Goal: Information Seeking & Learning: Learn about a topic

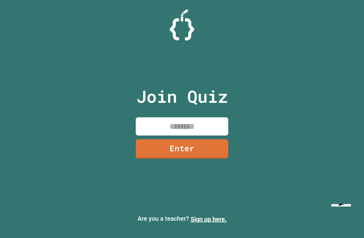
click at [201, 125] on input at bounding box center [182, 126] width 93 height 18
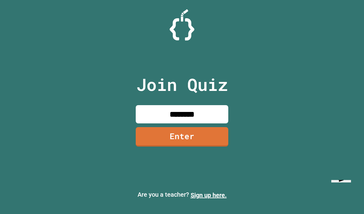
type input "********"
click at [222, 146] on link "Enter" at bounding box center [182, 136] width 93 height 19
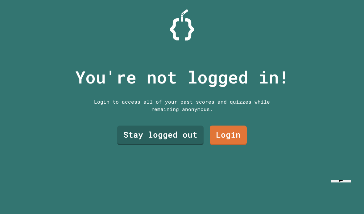
click at [236, 145] on link "Login" at bounding box center [228, 134] width 37 height 19
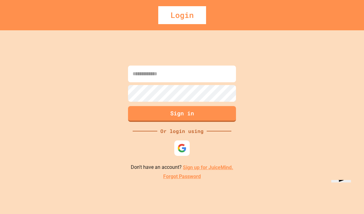
click at [186, 153] on img at bounding box center [182, 147] width 9 height 9
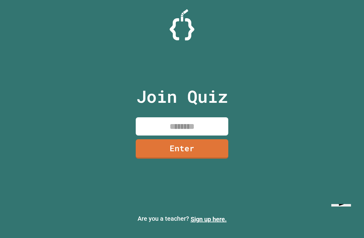
click at [213, 133] on input at bounding box center [182, 126] width 93 height 18
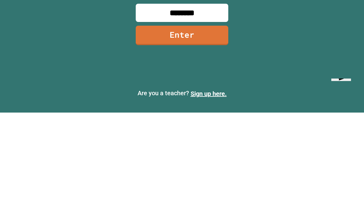
type input "********"
click at [221, 127] on link "Enter" at bounding box center [182, 136] width 93 height 19
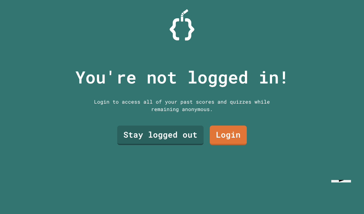
click at [233, 125] on link "Login" at bounding box center [228, 134] width 37 height 19
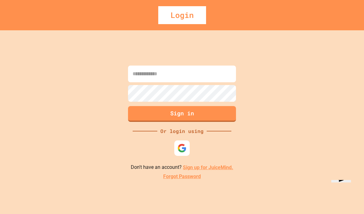
click at [190, 140] on div at bounding box center [181, 147] width 15 height 15
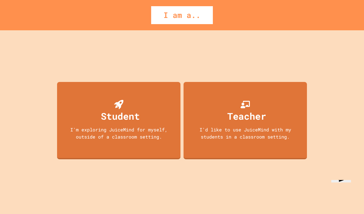
click at [73, 85] on div "Student I'm exploring JuiceMind for myself, outside of a classroom setting." at bounding box center [119, 120] width 124 height 77
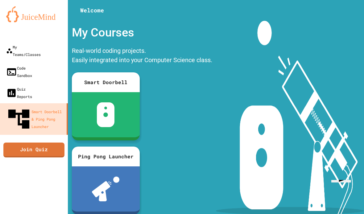
click at [34, 142] on link "Join Quiz" at bounding box center [33, 149] width 61 height 15
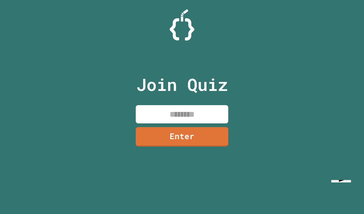
click at [217, 105] on input at bounding box center [182, 114] width 93 height 18
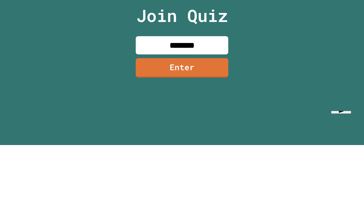
type input "********"
click at [222, 127] on link "Enter" at bounding box center [182, 136] width 93 height 19
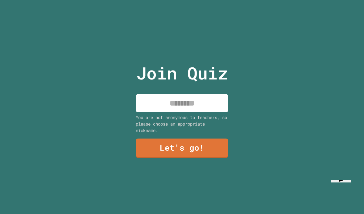
click at [217, 94] on input at bounding box center [182, 103] width 93 height 18
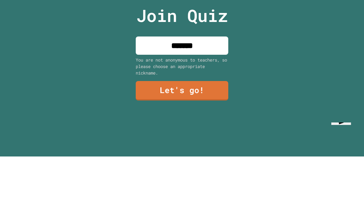
type input "********"
click at [285, 37] on div "Join Quiz ******** You are not anonymous to teachers, so please choose an appro…" at bounding box center [182, 107] width 364 height 214
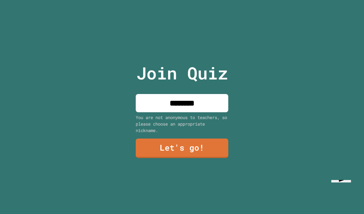
click at [220, 138] on link "Let's go!" at bounding box center [182, 147] width 93 height 19
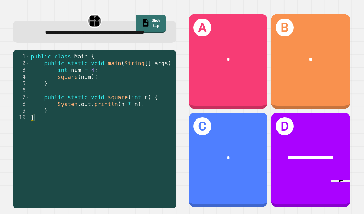
scroll to position [25, 0]
click at [333, 71] on div "B **" at bounding box center [310, 61] width 79 height 95
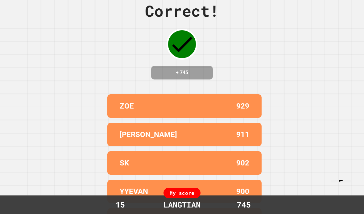
scroll to position [0, 0]
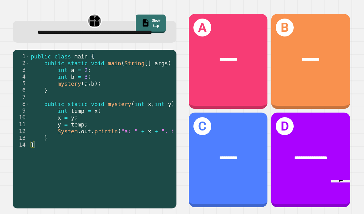
click at [252, 77] on div "**********" at bounding box center [228, 61] width 79 height 95
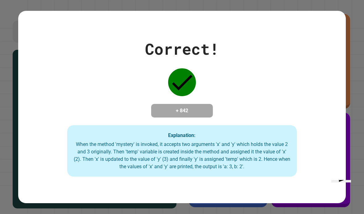
click at [362, 39] on div "Correct! + 842 Explanation: When the method 'mystery' is invoked, it accepts tw…" at bounding box center [182, 107] width 364 height 214
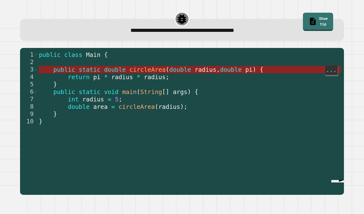
scroll to position [25, 0]
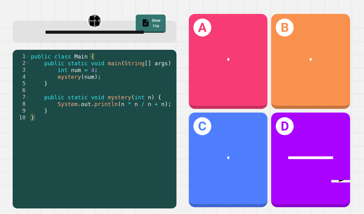
click at [308, 54] on div "B *" at bounding box center [310, 61] width 79 height 95
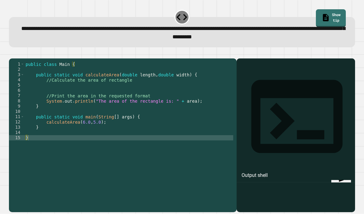
click at [332, 76] on div at bounding box center [296, 144] width 112 height 136
click at [329, 58] on div "Output shell" at bounding box center [296, 120] width 119 height 124
click at [325, 76] on div at bounding box center [296, 144] width 112 height 136
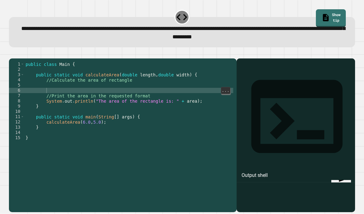
click at [100, 72] on div "public class Main { public static void calculateArea ( double length , double w…" at bounding box center [128, 145] width 209 height 168
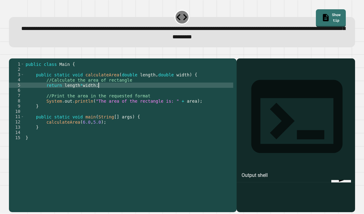
scroll to position [6, 22]
click at [186, 64] on div "public class Main { public static void calculateArea ( double length , double w…" at bounding box center [128, 145] width 209 height 168
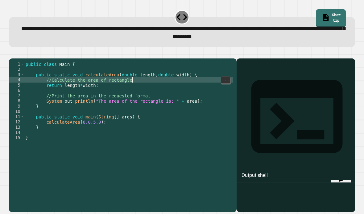
click at [64, 71] on div "public class Main { public static void calculateArea ( double length , double w…" at bounding box center [128, 145] width 209 height 168
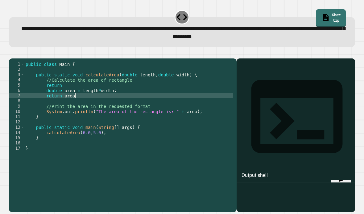
scroll to position [6, 20]
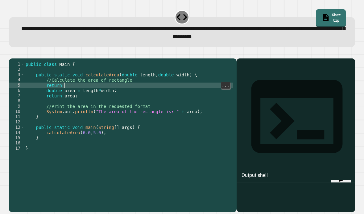
type textarea "********"
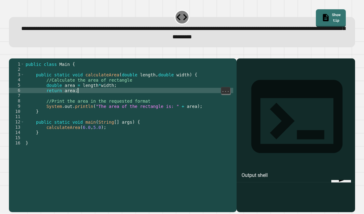
click at [192, 74] on div "public class Main { public static void calculateArea ( double length , double w…" at bounding box center [128, 145] width 209 height 168
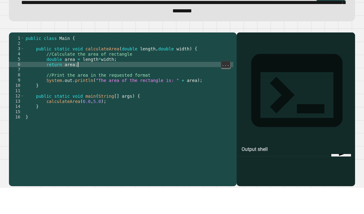
click at [304, 58] on div "Output shell" at bounding box center [296, 120] width 119 height 124
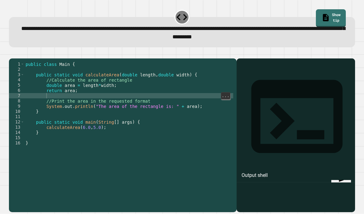
click at [196, 78] on div "public class Main { public static void calculateArea ( double length , double w…" at bounding box center [128, 145] width 209 height 168
click at [251, 80] on icon at bounding box center [296, 116] width 91 height 73
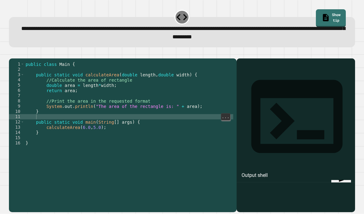
click at [199, 104] on div "public class Main { public static void calculateArea ( double length , double w…" at bounding box center [128, 145] width 209 height 168
click at [12, 53] on icon "button" at bounding box center [12, 53] width 0 height 0
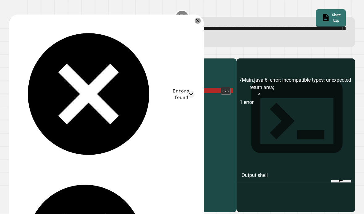
click at [186, 73] on div "public class Main { public static void calculateArea ( double length , double w…" at bounding box center [128, 145] width 209 height 168
click at [18, 55] on icon "button" at bounding box center [16, 57] width 3 height 4
click at [148, 74] on div "public class Main { public static void calculateArea ( double length , double w…" at bounding box center [128, 145] width 209 height 168
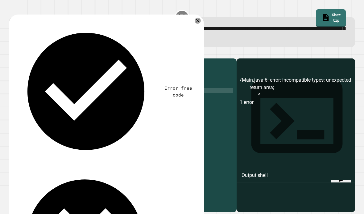
click at [12, 53] on button "button" at bounding box center [12, 53] width 0 height 0
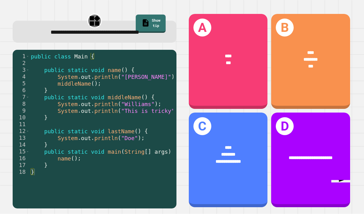
click at [243, 170] on div "**********" at bounding box center [228, 158] width 79 height 45
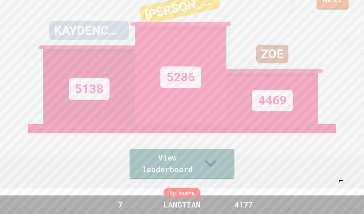
scroll to position [0, 0]
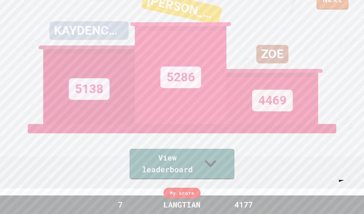
click at [341, 9] on link "Next" at bounding box center [333, -1] width 32 height 19
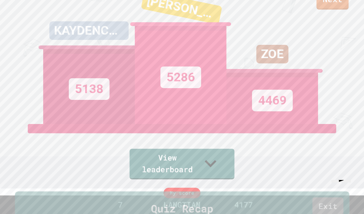
click at [343, 197] on link "Exit" at bounding box center [327, 206] width 31 height 19
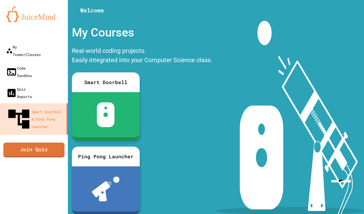
click at [13, 142] on link "Join Quiz" at bounding box center [33, 149] width 61 height 15
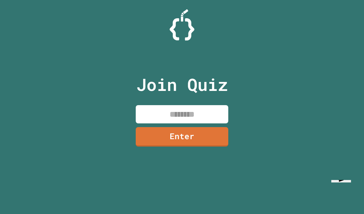
click at [222, 105] on input at bounding box center [182, 114] width 93 height 18
type input "********"
click at [228, 128] on link "Enter" at bounding box center [182, 136] width 93 height 19
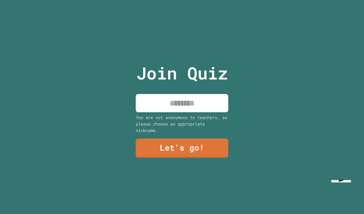
click at [216, 94] on input at bounding box center [182, 103] width 93 height 18
type input "********"
click at [221, 139] on link "Let's go!" at bounding box center [182, 147] width 93 height 19
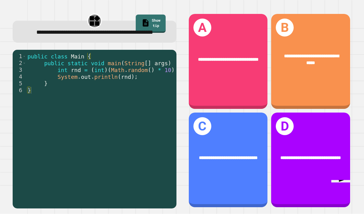
click at [241, 176] on div "**********" at bounding box center [228, 159] width 79 height 95
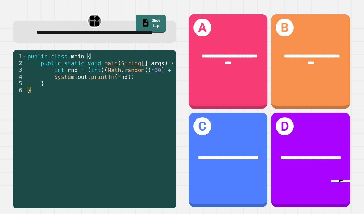
click at [305, 131] on div "**********" at bounding box center [310, 159] width 79 height 95
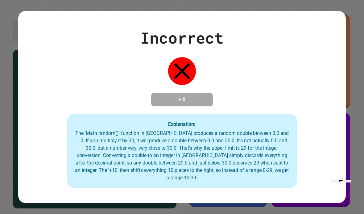
click at [364, 52] on div "Incorrect + 0 Explanation: The 'Math.random()' function in [GEOGRAPHIC_DATA] pr…" at bounding box center [182, 107] width 364 height 214
click at [350, 40] on div "Incorrect + 0 Explanation: The 'Math.random()' function in [GEOGRAPHIC_DATA] pr…" at bounding box center [182, 107] width 364 height 214
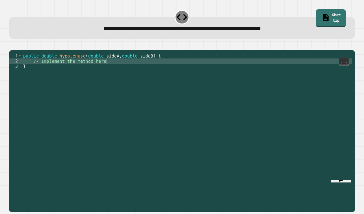
click at [199, 69] on div "public double hypotenuse ( double sideA , double sideB ) { // Implement the met…" at bounding box center [187, 142] width 330 height 178
click at [197, 71] on div "public double hypotenuse ( double sideA , double sideB ) { // Implement the met…" at bounding box center [187, 142] width 330 height 178
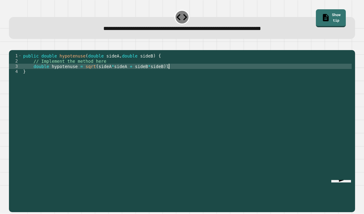
scroll to position [6, 10]
click at [12, 45] on icon "button" at bounding box center [12, 45] width 0 height 0
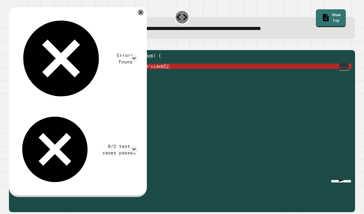
click at [334, 19] on link "Show tip" at bounding box center [331, 18] width 30 height 18
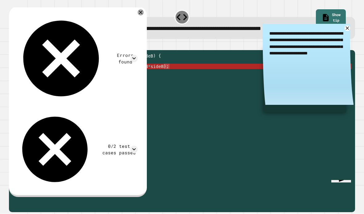
click at [347, 29] on icon at bounding box center [347, 27] width 3 height 3
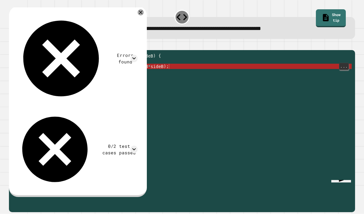
click at [273, 75] on div "public double hypotenuse ( double sideA , double sideB ) { // Implement the met…" at bounding box center [187, 142] width 330 height 178
click at [97, 76] on div "public double hypotenuse ( double sideA , double sideB ) { // Implement the met…" at bounding box center [187, 142] width 330 height 178
click at [141, 69] on div "public double hypotenuse ( double sideA , double sideB ) { // Implement the met…" at bounding box center [187, 142] width 330 height 178
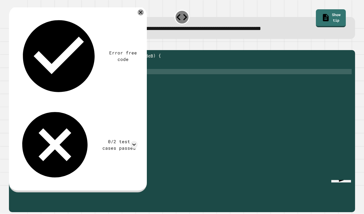
scroll to position [6, 15]
click at [12, 45] on button "button" at bounding box center [12, 45] width 0 height 0
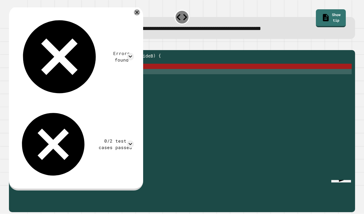
click at [141, 74] on div "public double hypotenuse ( double sideA , double sideB ) { // Implement the met…" at bounding box center [187, 142] width 330 height 178
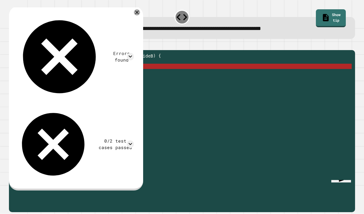
scroll to position [6, 10]
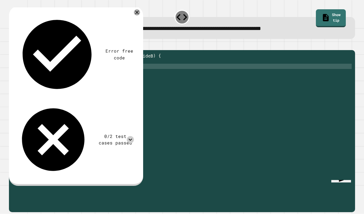
click at [134, 136] on icon at bounding box center [130, 139] width 7 height 7
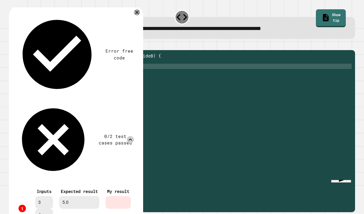
click at [134, 136] on icon at bounding box center [130, 139] width 7 height 7
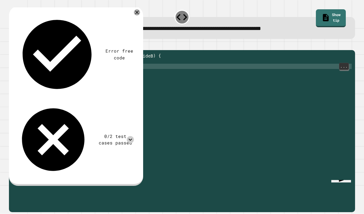
click at [149, 77] on div "public double hypotenuse ( double sideA , double sideB ) { // Implement the met…" at bounding box center [187, 142] width 330 height 178
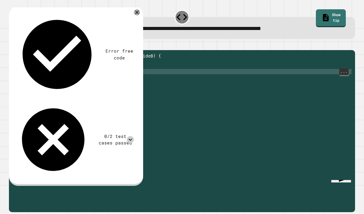
click at [107, 79] on div "public double hypotenuse ( double sideA , double sideB ) { // Implement the met…" at bounding box center [187, 142] width 330 height 178
click at [124, 83] on div "public double hypotenuse ( double sideA , double sideB ) { // Implement the met…" at bounding box center [187, 142] width 330 height 178
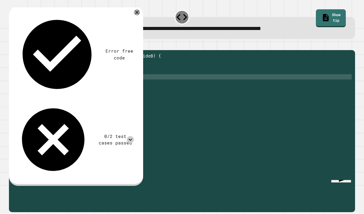
scroll to position [6, 22]
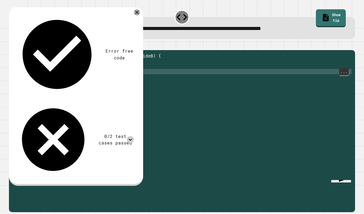
click at [12, 45] on icon "button" at bounding box center [12, 45] width 0 height 0
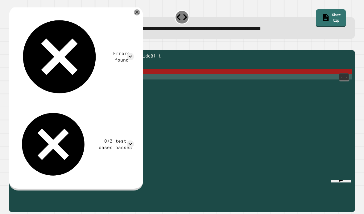
click at [129, 86] on div "public double hypotenuse ( double sideA , double sideB ) { // Implement the met…" at bounding box center [187, 142] width 330 height 178
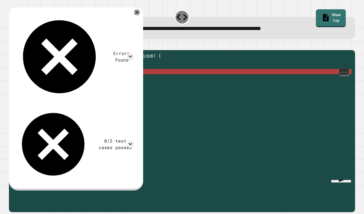
click at [132, 81] on div "public double hypotenuse ( double sideA , double sideB ) { // Implement the met…" at bounding box center [187, 142] width 330 height 178
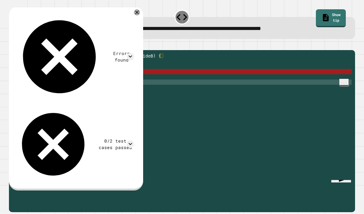
click at [345, 85] on span "..." at bounding box center [344, 82] width 9 height 6
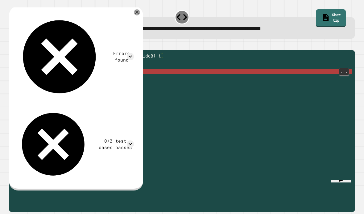
click at [321, 80] on div "public double hypotenuse ( double sideA , double sideB ) { // Implement the met…" at bounding box center [187, 142] width 330 height 178
click at [147, 11] on div "**********" at bounding box center [182, 23] width 350 height 33
click at [139, 13] on icon at bounding box center [137, 12] width 6 height 6
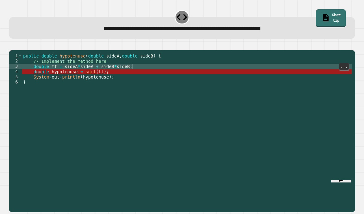
click at [241, 73] on div "public double hypotenuse ( double sideA , double sideB ) { // Implement the met…" at bounding box center [187, 142] width 330 height 178
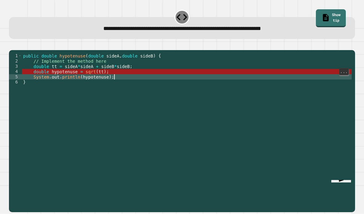
click at [84, 78] on div "public double hypotenuse ( double sideA , double sideB ) { // Implement the met…" at bounding box center [187, 142] width 330 height 178
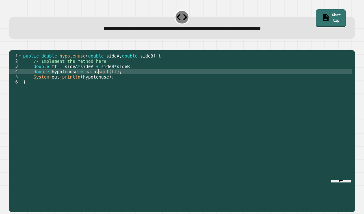
scroll to position [6, 20]
type textarea "**********"
click at [12, 45] on icon "button" at bounding box center [12, 45] width 0 height 0
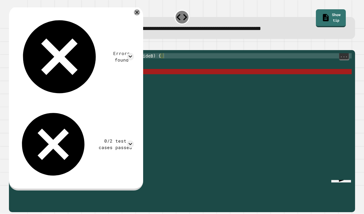
click at [143, 12] on div "Errors found /Main.java:4: error: cannot find symbol double hypotenuse = math.s…" at bounding box center [76, 98] width 134 height 184
click at [140, 15] on div at bounding box center [137, 12] width 6 height 6
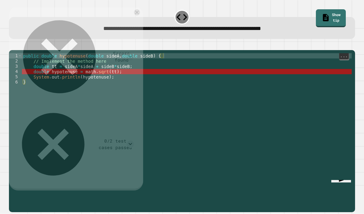
click at [141, 15] on div "**********" at bounding box center [182, 23] width 350 height 33
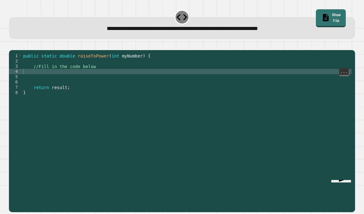
click at [200, 82] on div "public static double raiseToPower ( int myNumber ) { //Fill in the code below r…" at bounding box center [187, 142] width 330 height 178
click at [33, 78] on div "public static double raiseToPower ( int myNumber ) { //Fill in the code below r…" at bounding box center [187, 142] width 330 height 178
click at [12, 45] on button "button" at bounding box center [12, 45] width 0 height 0
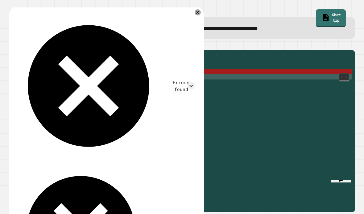
click at [40, 88] on div "public static double raiseToPower ( int myNumber ) { //Fill in the code below i…" at bounding box center [187, 142] width 330 height 178
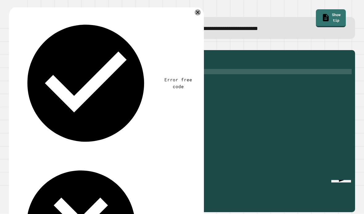
click at [12, 45] on icon "button" at bounding box center [12, 45] width 0 height 0
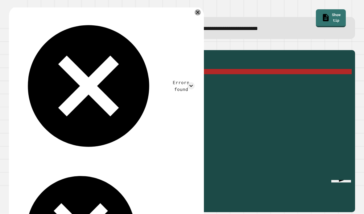
click at [203, 10] on div "**********" at bounding box center [182, 23] width 350 height 33
click at [203, 8] on div "**********" at bounding box center [182, 23] width 350 height 33
click at [199, 15] on icon at bounding box center [198, 12] width 6 height 6
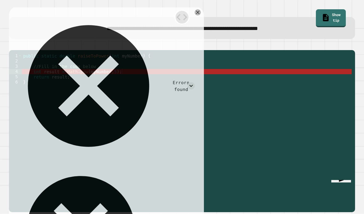
click at [199, 15] on icon at bounding box center [198, 12] width 6 height 6
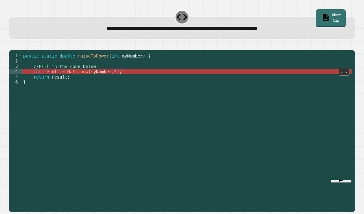
click at [295, 78] on div "public static double raiseToPower ( int myNumber ) { //Fill in the code below i…" at bounding box center [187, 142] width 330 height 178
click at [40, 80] on div "public static double raiseToPower ( int myNumber ) { //Fill in the code below i…" at bounding box center [187, 142] width 330 height 178
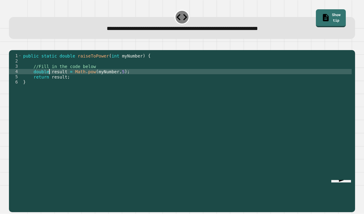
scroll to position [6, 23]
type textarea "**********"
click at [12, 45] on icon "button" at bounding box center [12, 45] width 0 height 0
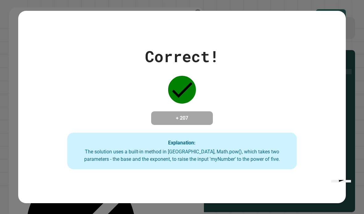
click at [363, 31] on div "Correct! + 207 Explanation: The solution uses a built-in method in [GEOGRAPHIC_…" at bounding box center [182, 107] width 364 height 214
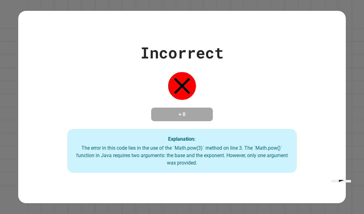
click at [354, 37] on div "Incorrect + 0 Explanation: The error in this code lies in the use of the `Math.…" at bounding box center [182, 107] width 364 height 214
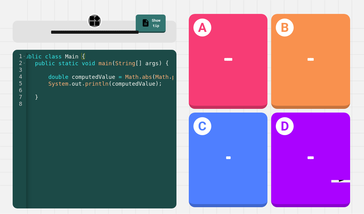
scroll to position [0, 3]
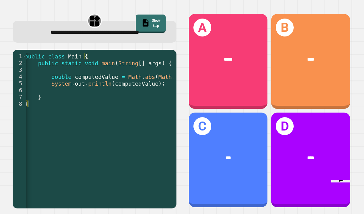
click at [306, 143] on div "D ****" at bounding box center [310, 159] width 79 height 95
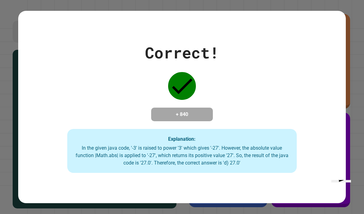
click at [360, 50] on div "Correct! + 840 Explanation: In the given java code, '-3' is raised to power '3'…" at bounding box center [182, 107] width 364 height 214
click at [357, 22] on div "Correct! + 840 Explanation: In the given java code, '-3' is raised to power '3'…" at bounding box center [182, 107] width 364 height 214
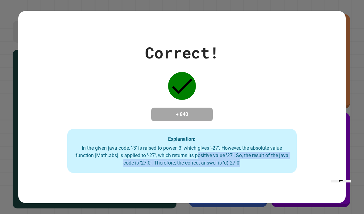
drag, startPoint x: 266, startPoint y: 151, endPoint x: 224, endPoint y: 146, distance: 42.6
click at [224, 146] on div "In the given java code, '-3' is raised to power '3' which gives '-27'. However,…" at bounding box center [181, 155] width 217 height 22
drag, startPoint x: 224, startPoint y: 146, endPoint x: 219, endPoint y: 146, distance: 4.9
click at [219, 146] on div "In the given java code, '-3' is raised to power '3' which gives '-27'. However,…" at bounding box center [181, 155] width 217 height 22
click at [218, 146] on div "In the given java code, '-3' is raised to power '3' which gives '-27'. However,…" at bounding box center [181, 155] width 217 height 22
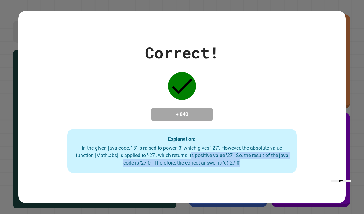
drag, startPoint x: 219, startPoint y: 146, endPoint x: 276, endPoint y: 159, distance: 58.5
click at [276, 159] on div "Explanation: In the given java code, '-3' is raised to power '3' which gives '-…" at bounding box center [181, 151] width 229 height 44
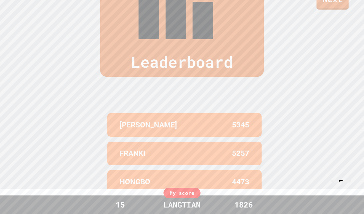
scroll to position [255, 0]
